Goal: Navigation & Orientation: Understand site structure

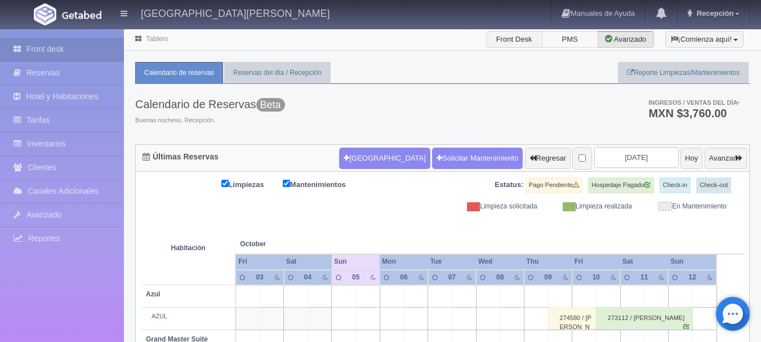
click at [554, 45] on label "PMS" at bounding box center [570, 39] width 56 height 17
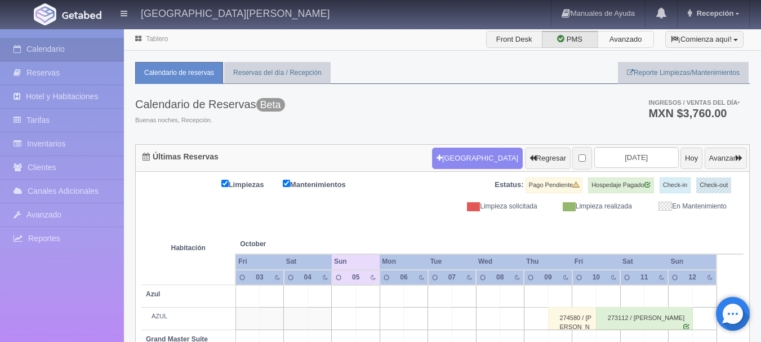
click at [624, 41] on label "Avanzado" at bounding box center [626, 39] width 56 height 17
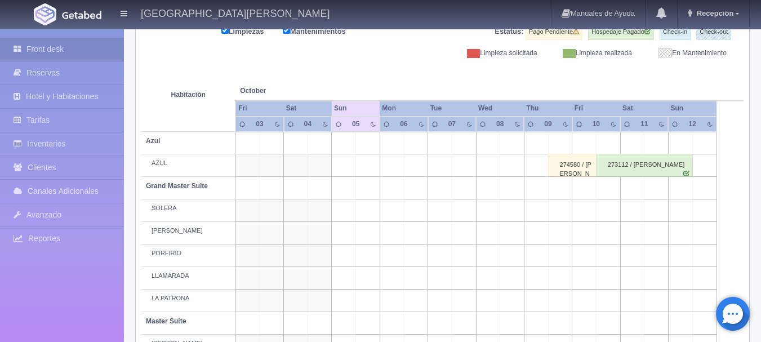
scroll to position [152, 0]
